Goal: Information Seeking & Learning: Learn about a topic

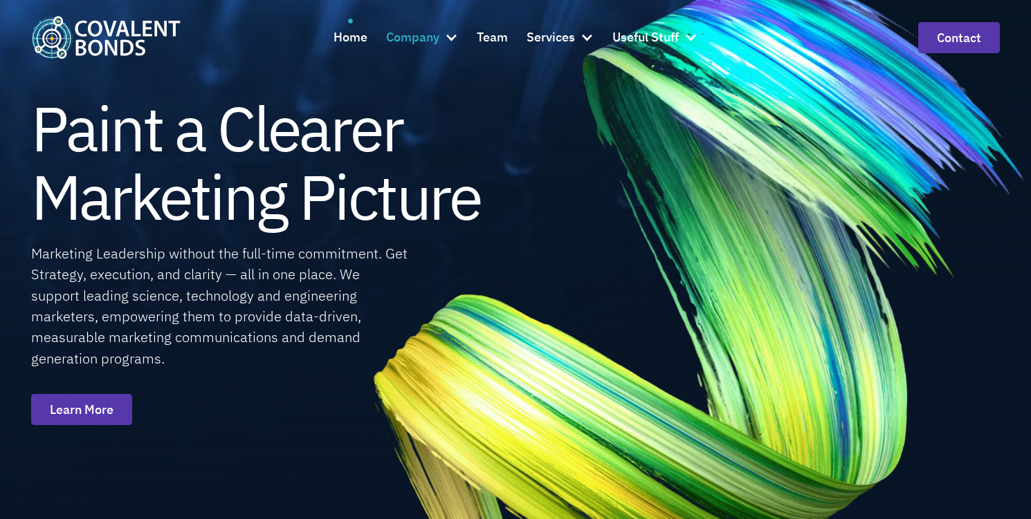
click at [452, 33] on div at bounding box center [451, 37] width 14 height 14
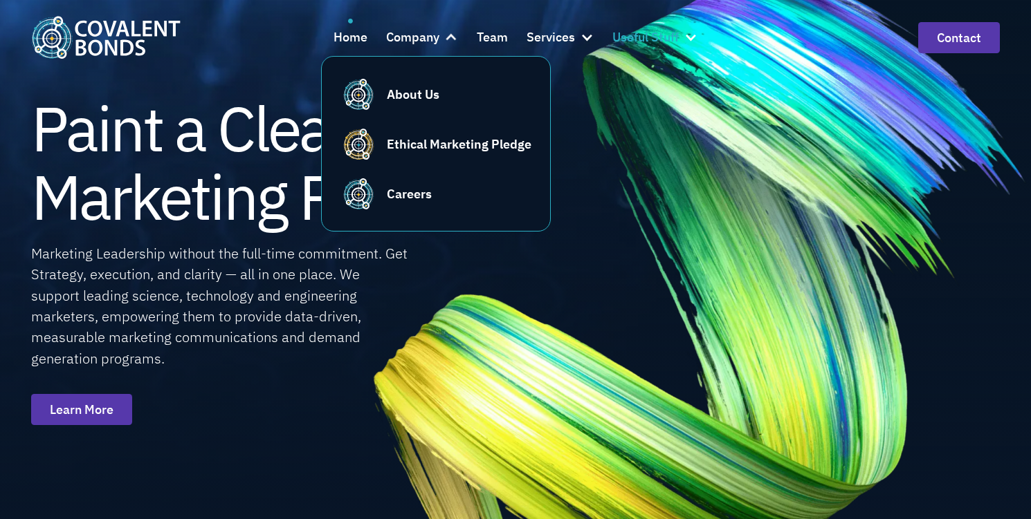
click at [695, 35] on div at bounding box center [690, 37] width 14 height 14
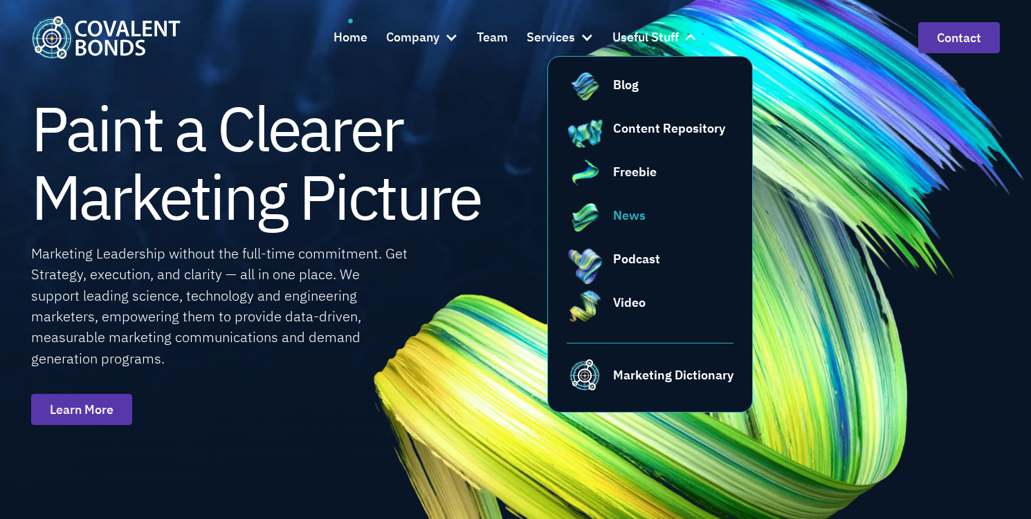
click at [647, 209] on div "News" at bounding box center [673, 215] width 120 height 19
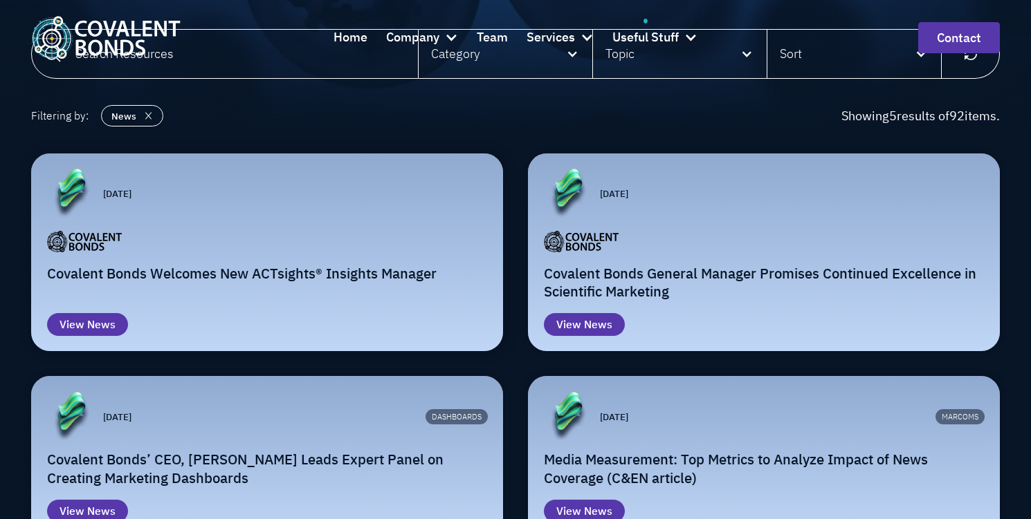
scroll to position [196, 0]
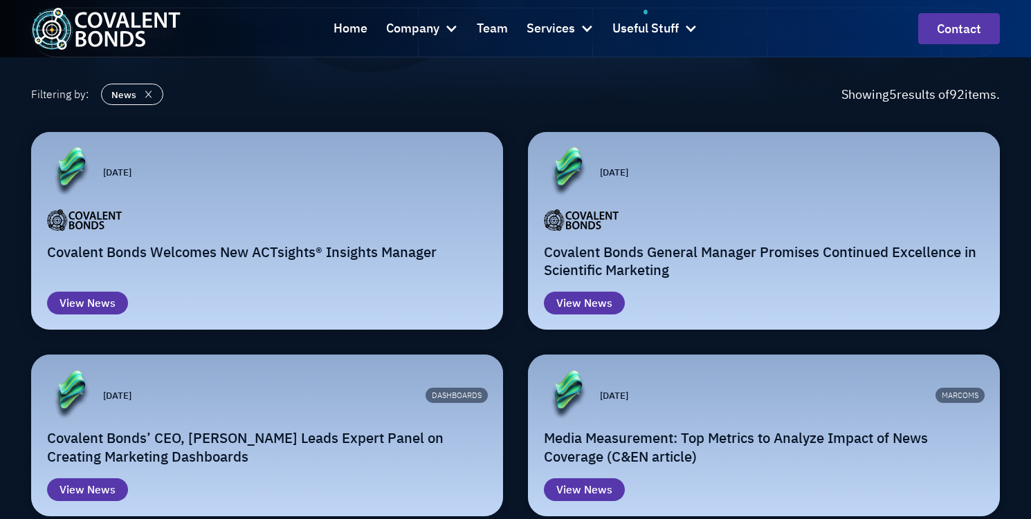
click at [330, 239] on div "Covalent Bonds Welcomes New ACTsights® Insights Manager" at bounding box center [267, 234] width 441 height 55
click at [113, 306] on div "News" at bounding box center [101, 303] width 28 height 17
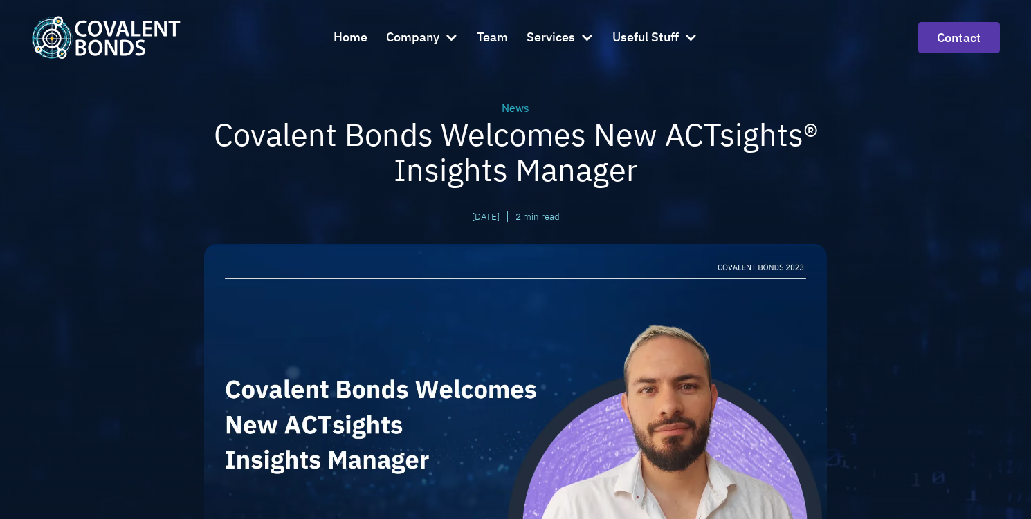
scroll to position [55, 0]
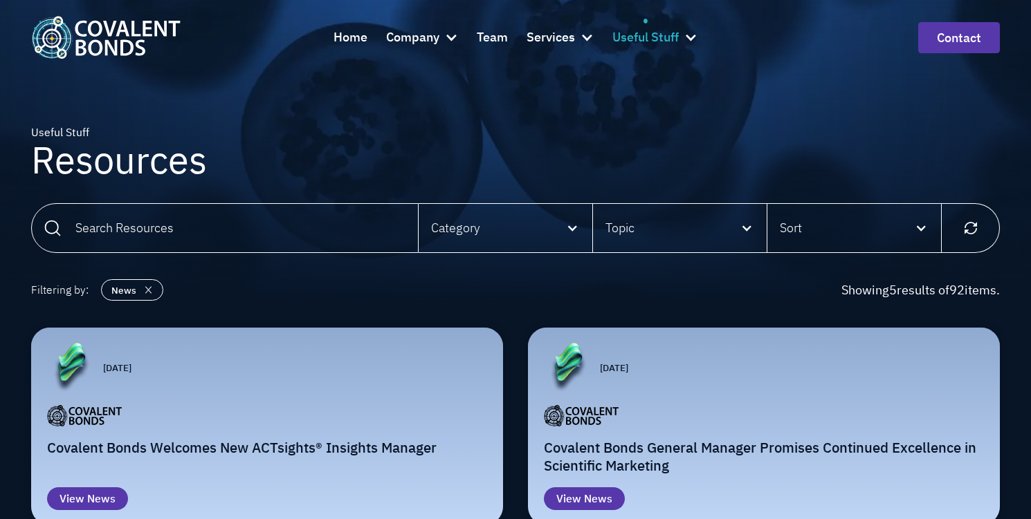
click at [692, 37] on div at bounding box center [690, 37] width 14 height 14
